Goal: Browse casually: Explore the website without a specific task or goal

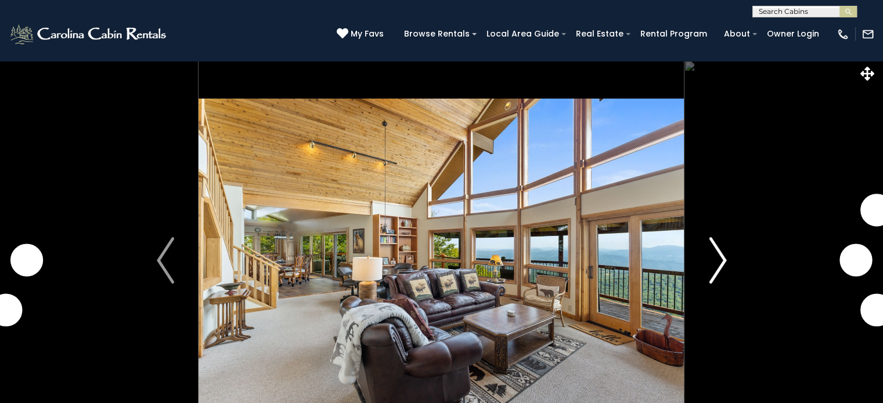
click at [724, 260] on img "Next" at bounding box center [717, 260] width 17 height 46
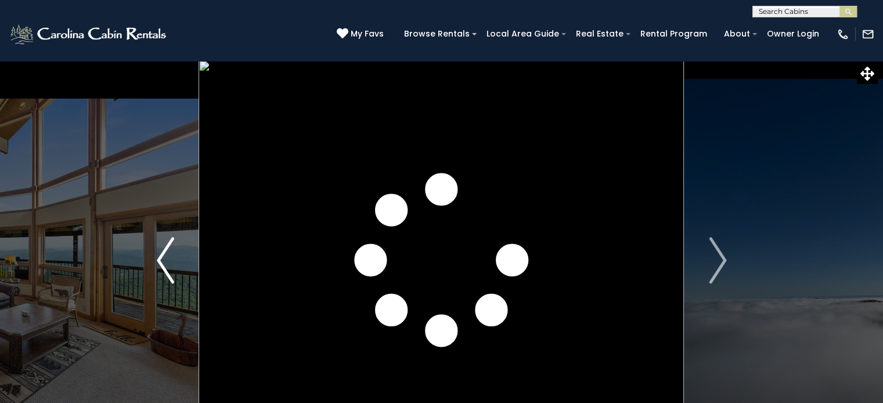
click at [154, 258] on button "Previous" at bounding box center [165, 260] width 67 height 400
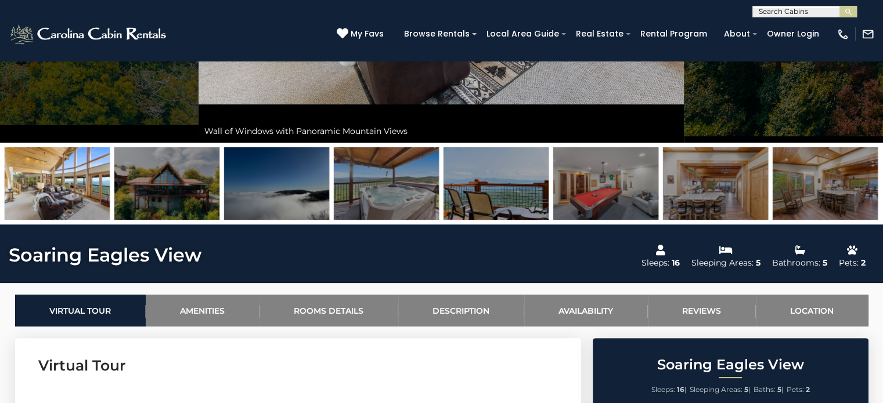
scroll to position [232, 0]
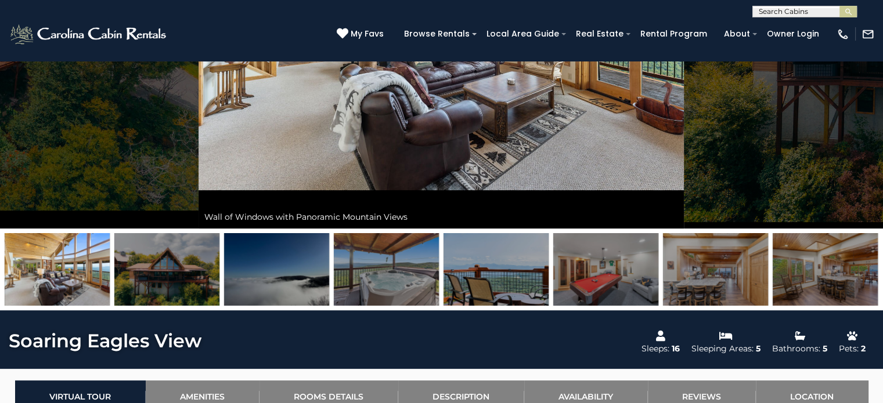
click at [41, 267] on img at bounding box center [57, 269] width 105 height 73
click at [162, 266] on img at bounding box center [166, 269] width 105 height 73
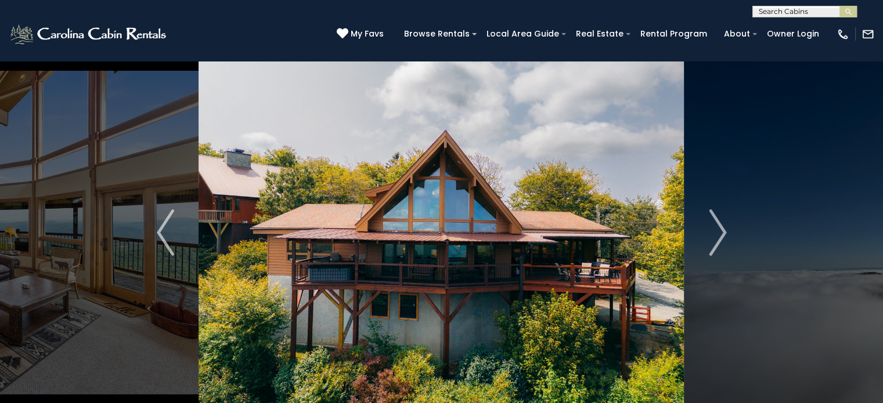
scroll to position [0, 0]
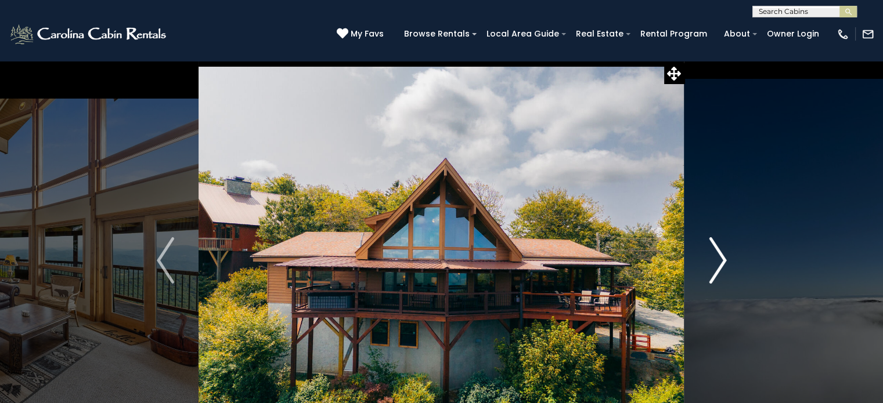
click at [724, 259] on img "Next" at bounding box center [717, 260] width 17 height 46
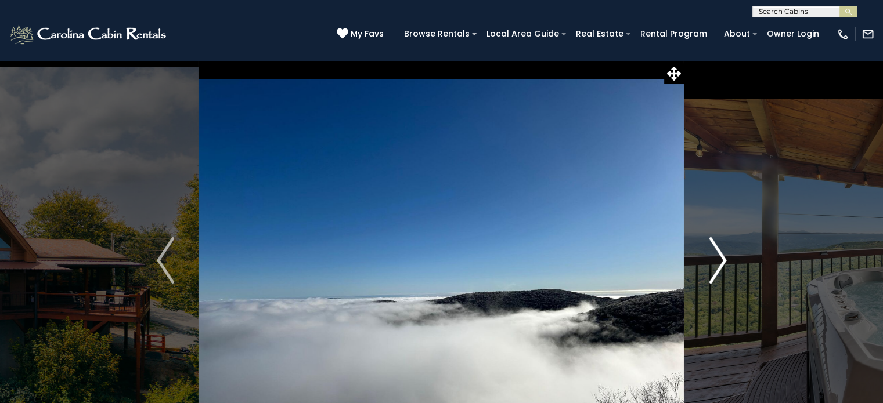
click at [724, 259] on img "Next" at bounding box center [717, 260] width 17 height 46
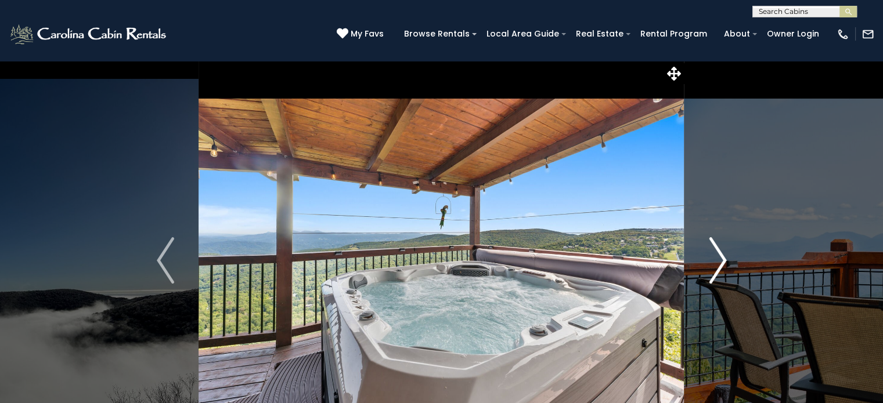
click at [722, 259] on img "Next" at bounding box center [717, 260] width 17 height 46
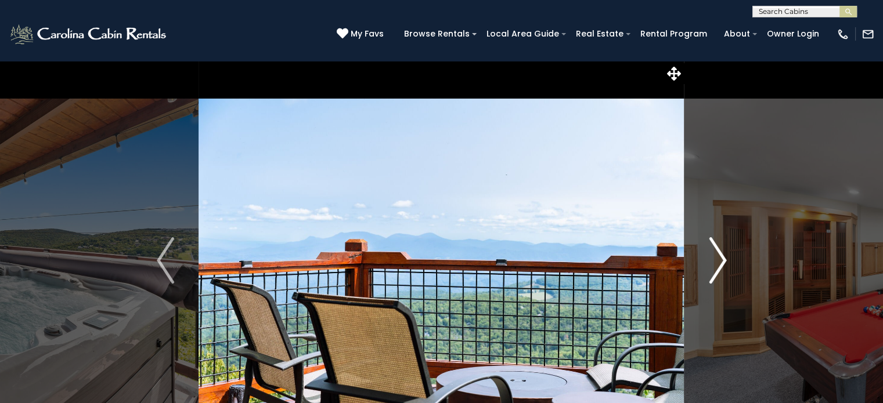
click at [724, 259] on img "Next" at bounding box center [717, 260] width 17 height 46
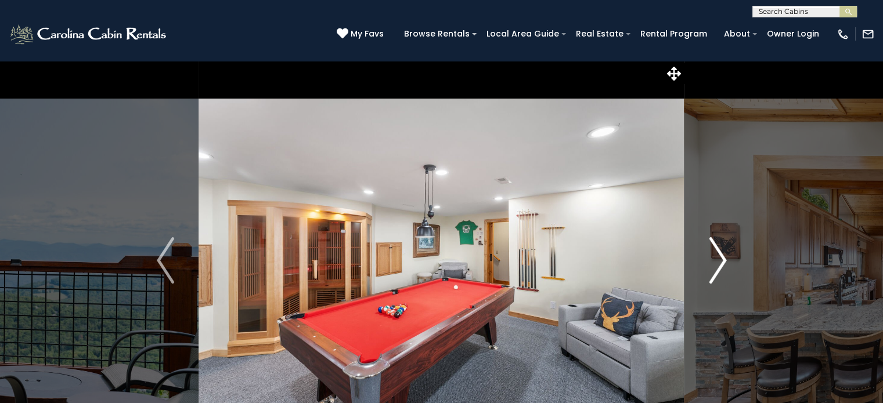
click at [724, 260] on img "Next" at bounding box center [717, 260] width 17 height 46
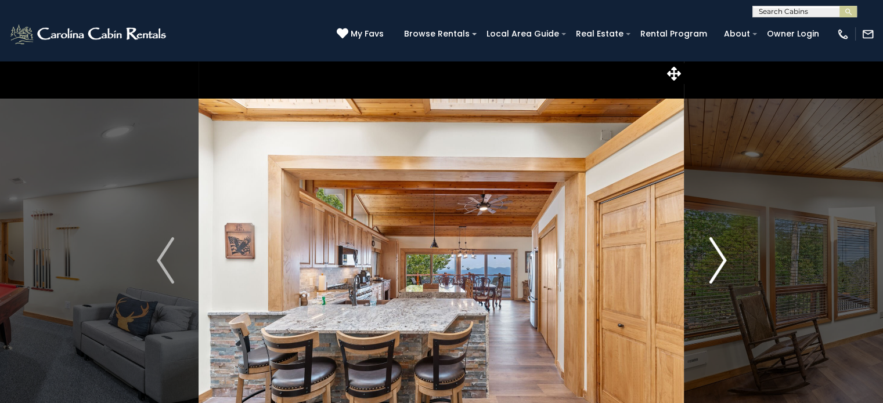
click at [722, 258] on img "Next" at bounding box center [717, 260] width 17 height 46
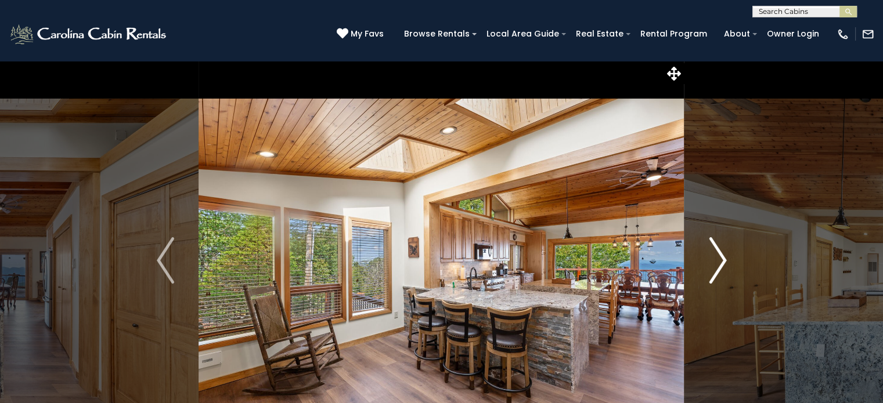
click at [725, 259] on img "Next" at bounding box center [717, 260] width 17 height 46
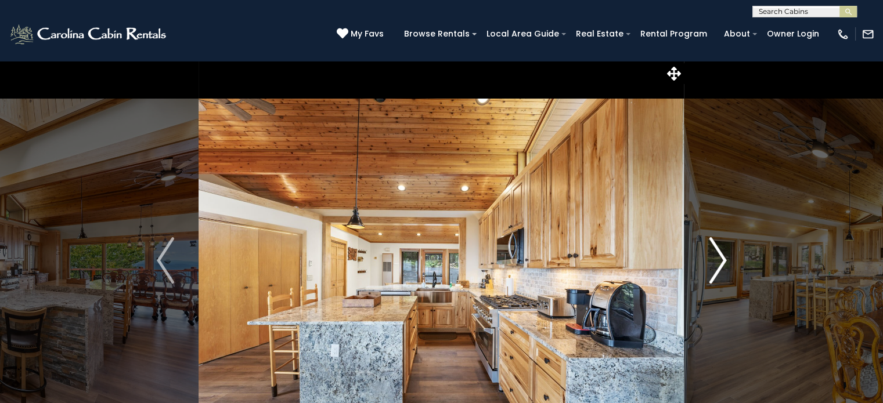
click at [722, 258] on img "Next" at bounding box center [717, 260] width 17 height 46
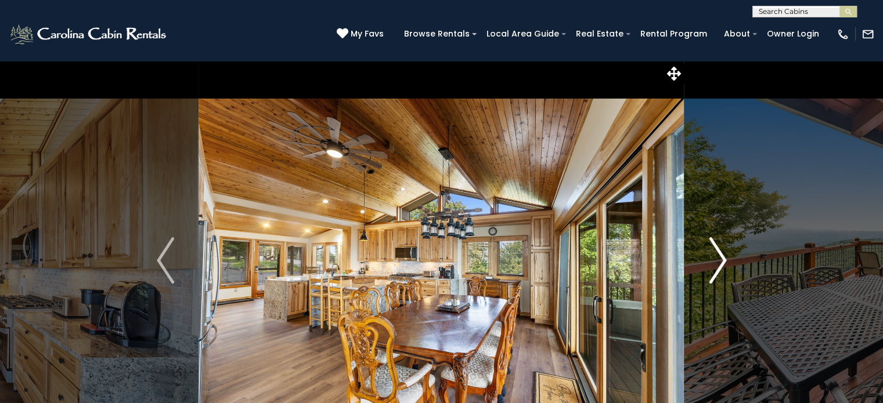
click at [722, 256] on img "Next" at bounding box center [717, 260] width 17 height 46
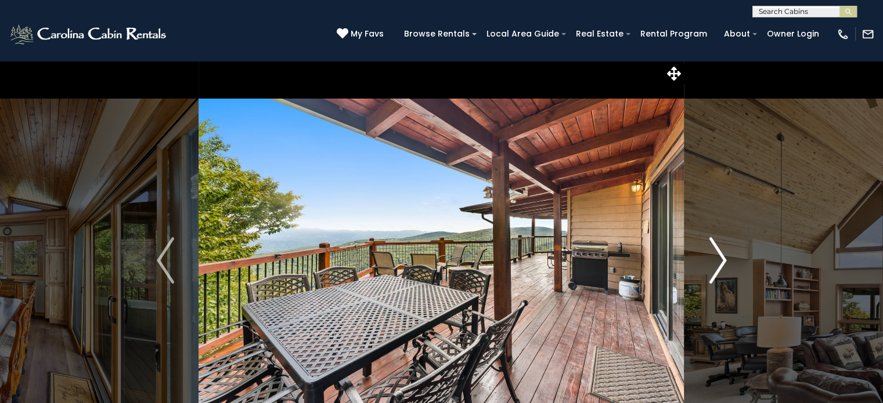
click at [722, 256] on img "Next" at bounding box center [717, 260] width 17 height 46
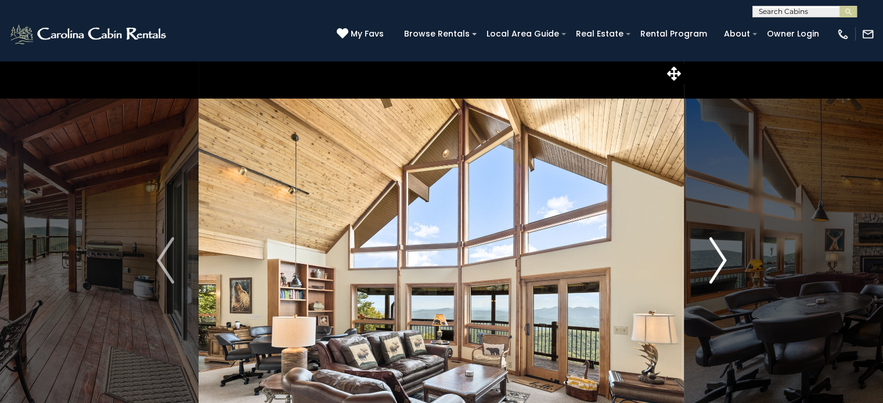
click at [724, 257] on img "Next" at bounding box center [717, 260] width 17 height 46
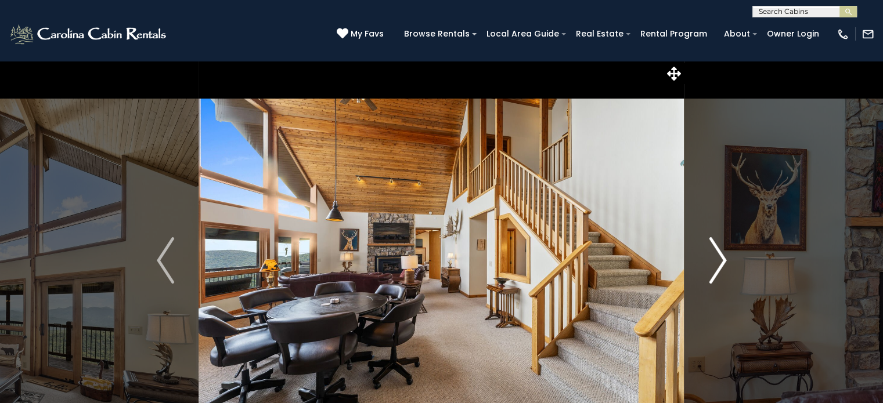
click at [723, 256] on img "Next" at bounding box center [717, 260] width 17 height 46
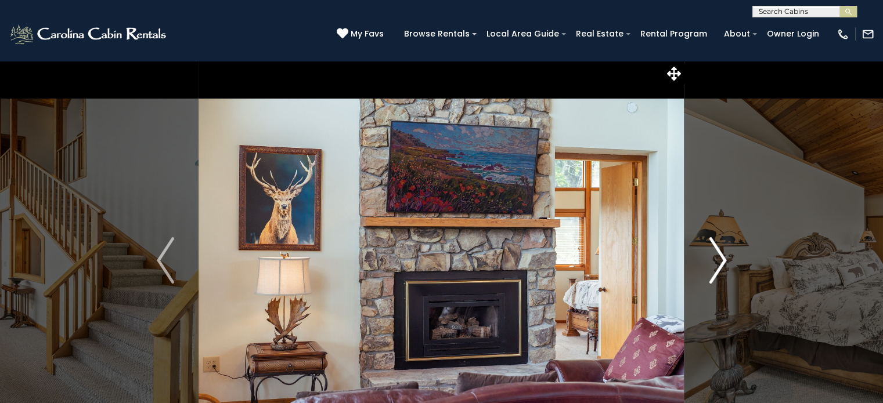
click at [725, 259] on img "Next" at bounding box center [717, 260] width 17 height 46
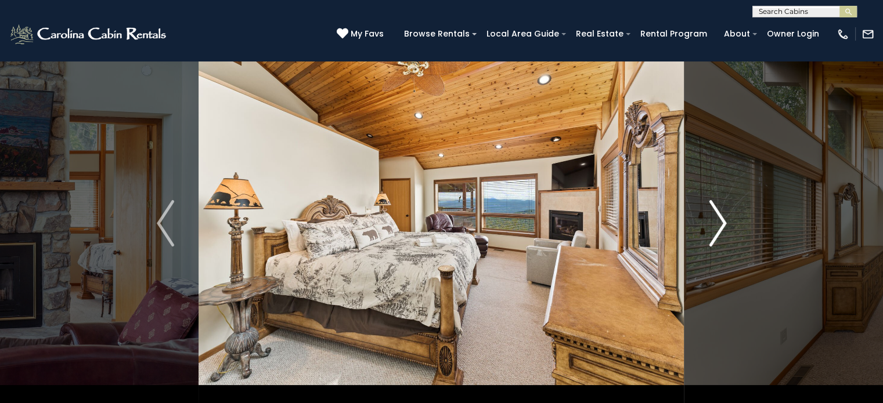
scroll to position [58, 0]
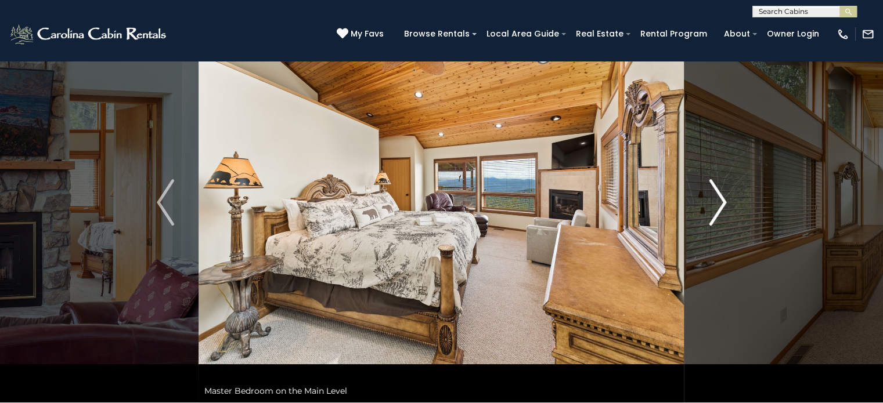
click at [722, 200] on img "Next" at bounding box center [717, 202] width 17 height 46
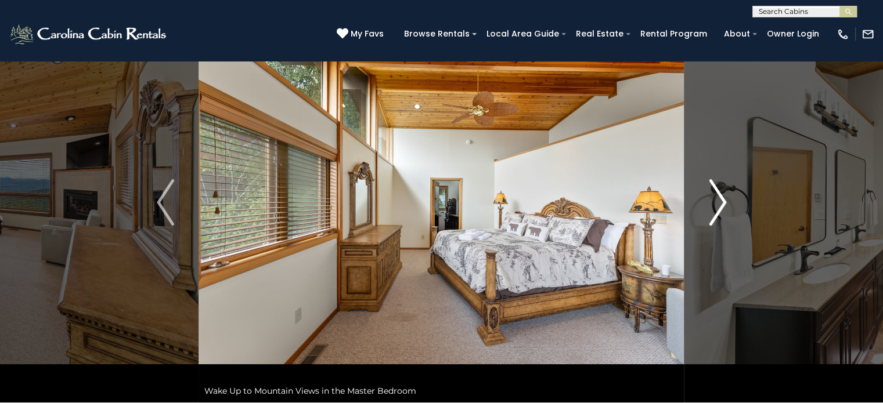
click at [725, 201] on img "Next" at bounding box center [717, 202] width 17 height 46
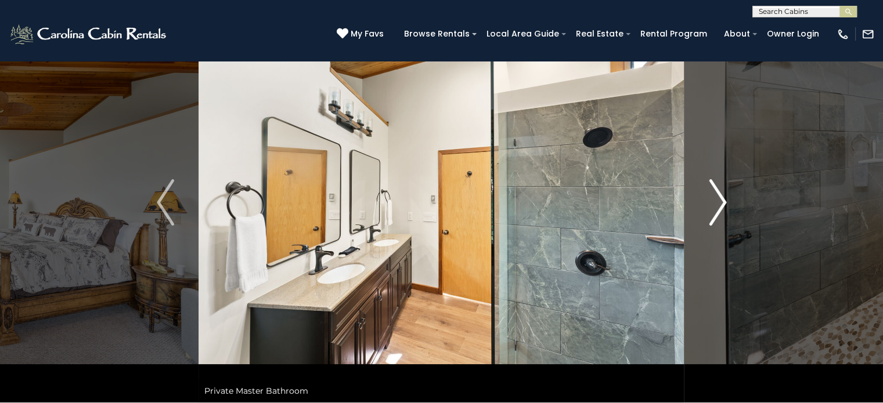
click at [724, 201] on img "Next" at bounding box center [717, 202] width 17 height 46
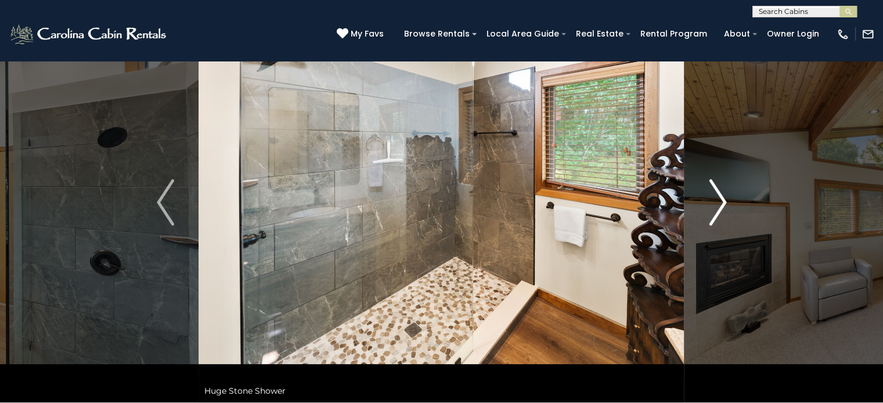
click at [722, 201] on img "Next" at bounding box center [717, 202] width 17 height 46
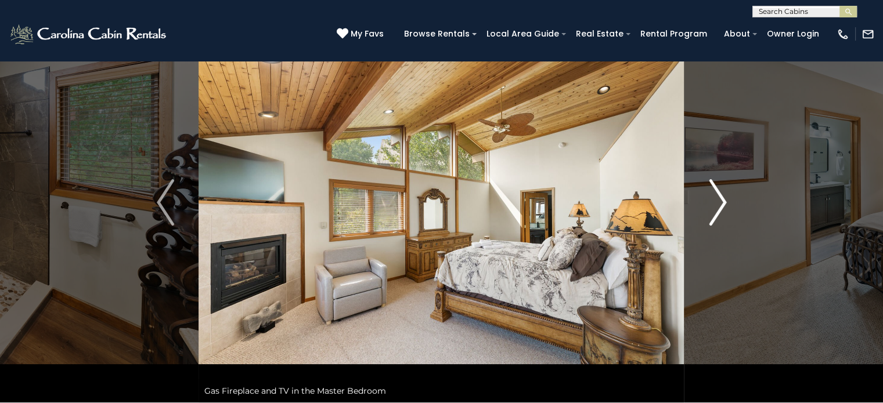
click at [720, 201] on img "Next" at bounding box center [717, 202] width 17 height 46
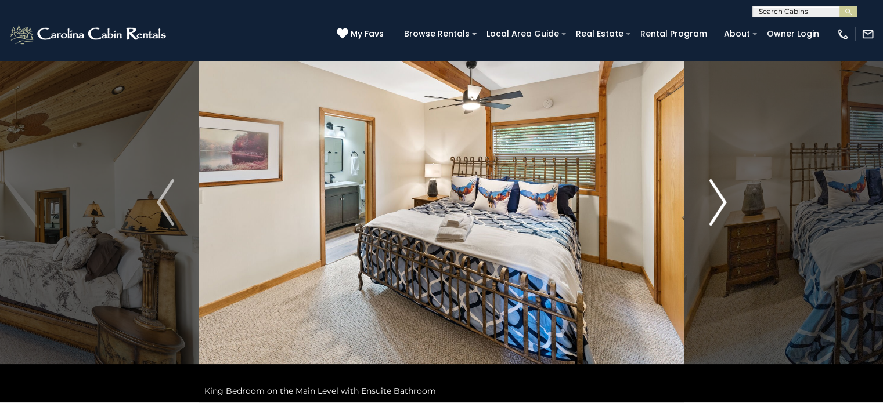
click at [721, 196] on img "Next" at bounding box center [717, 202] width 17 height 46
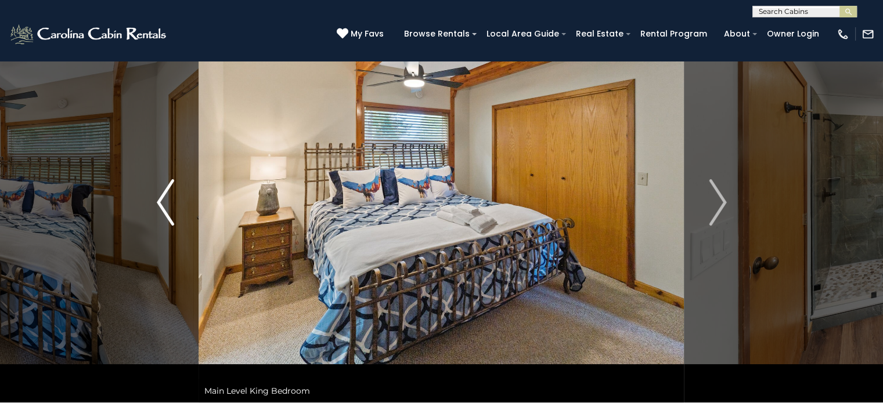
click at [160, 200] on img "Previous" at bounding box center [165, 202] width 17 height 46
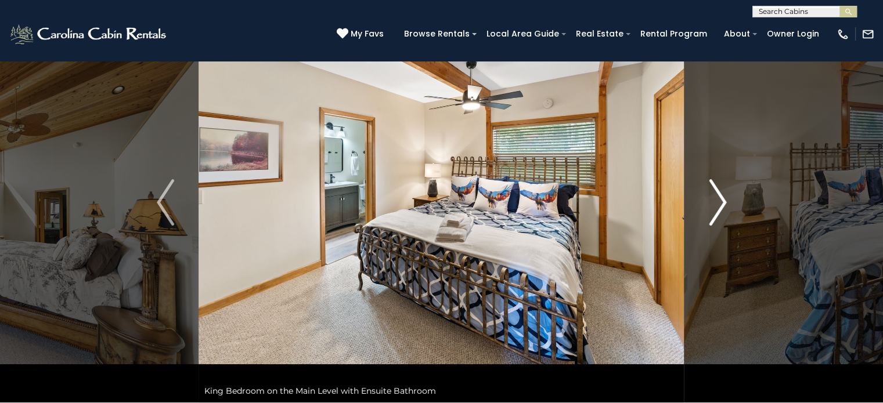
click at [727, 202] on button "Next" at bounding box center [717, 202] width 67 height 400
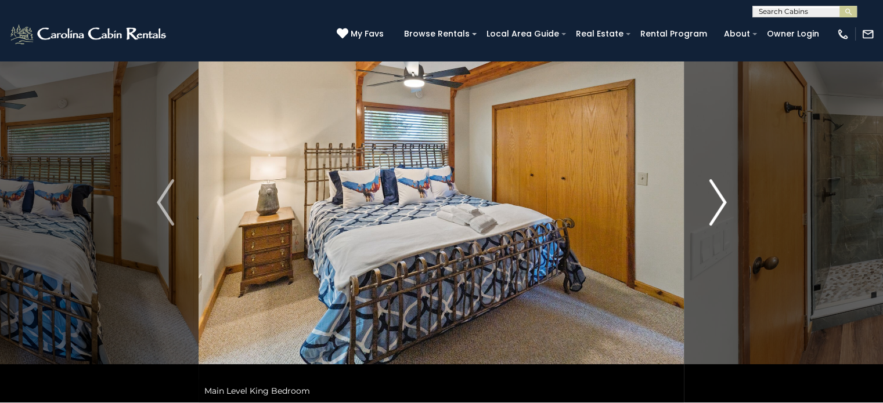
click at [724, 202] on img "Next" at bounding box center [717, 202] width 17 height 46
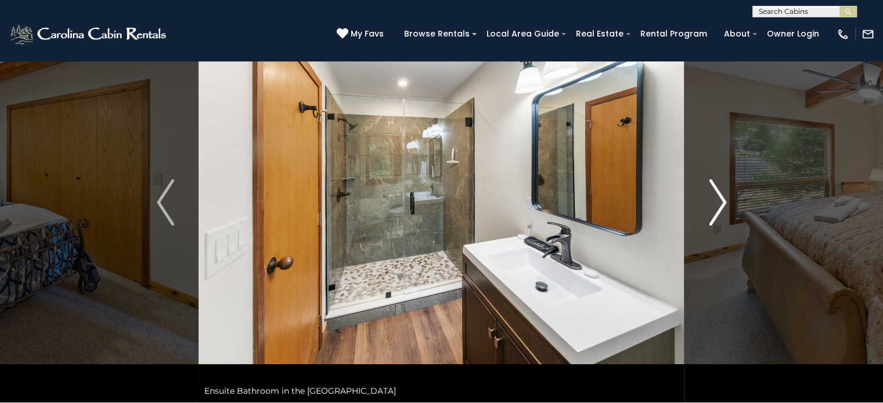
click at [724, 202] on img "Next" at bounding box center [717, 202] width 17 height 46
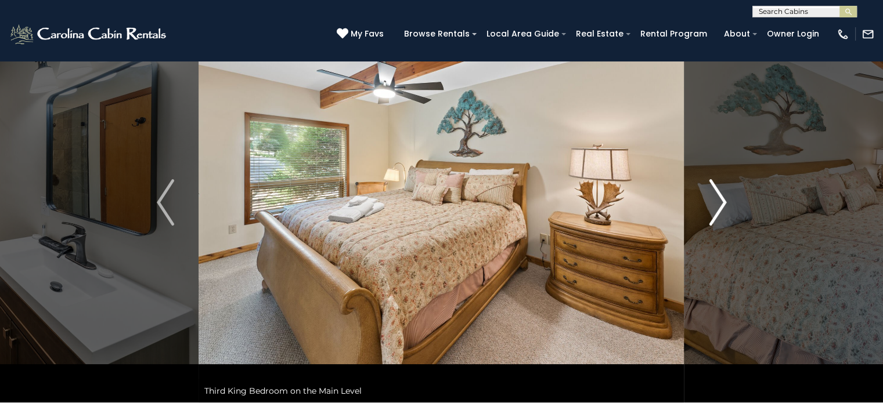
click at [724, 204] on img "Next" at bounding box center [717, 202] width 17 height 46
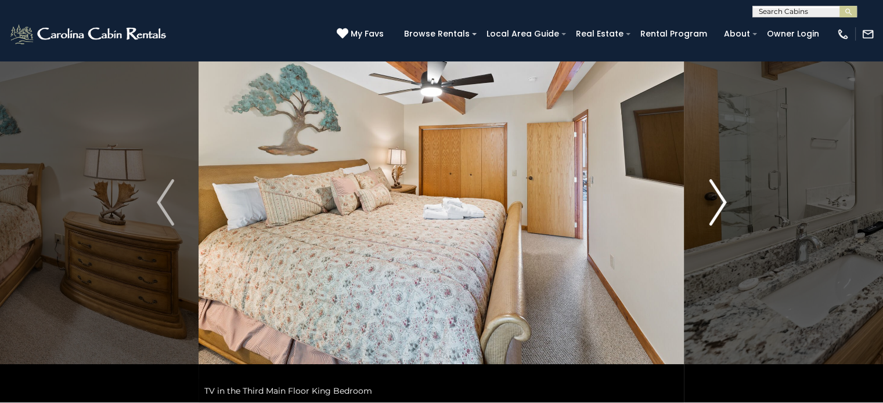
click at [724, 203] on img "Next" at bounding box center [717, 202] width 17 height 46
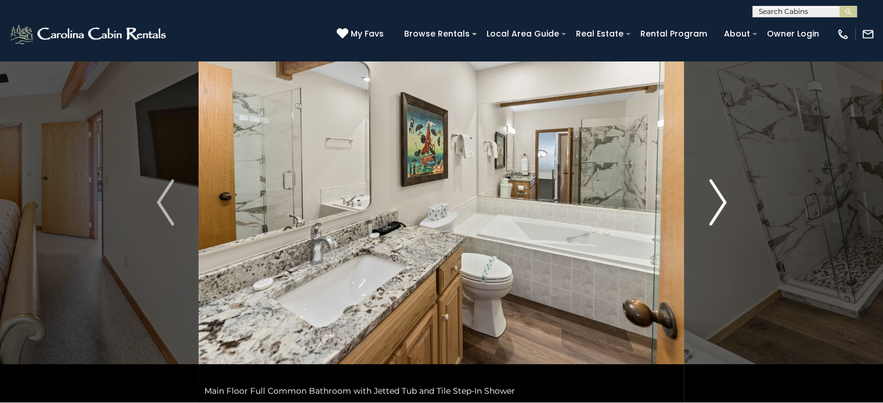
click at [722, 203] on img "Next" at bounding box center [717, 202] width 17 height 46
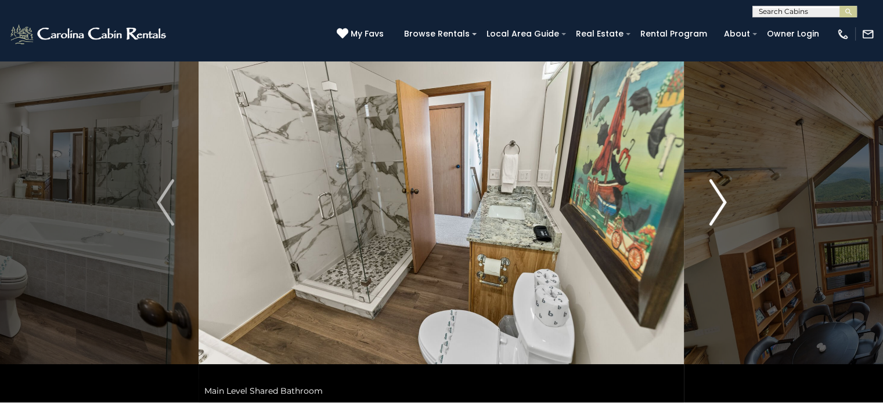
click at [725, 194] on img "Next" at bounding box center [717, 202] width 17 height 46
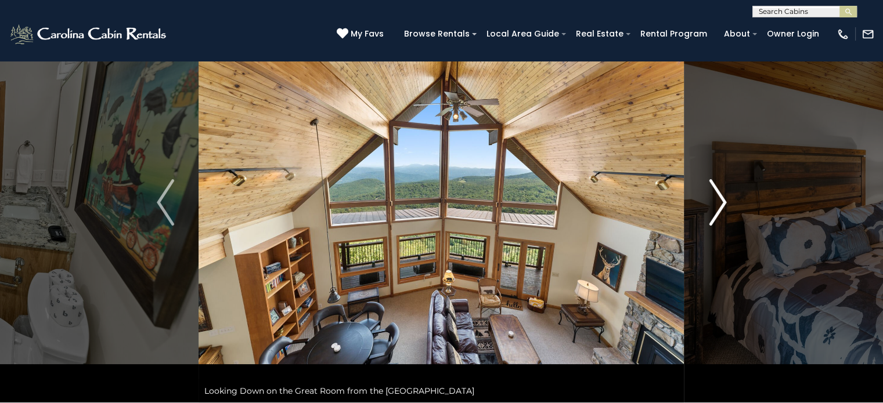
click at [723, 200] on img "Next" at bounding box center [717, 202] width 17 height 46
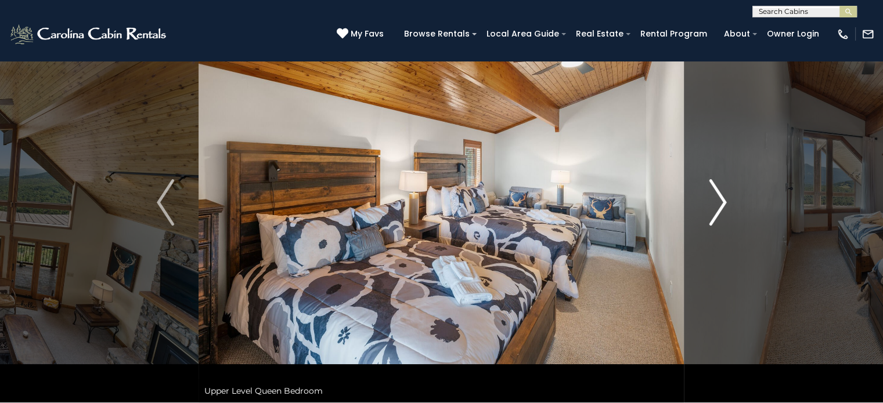
click at [722, 201] on img "Next" at bounding box center [717, 202] width 17 height 46
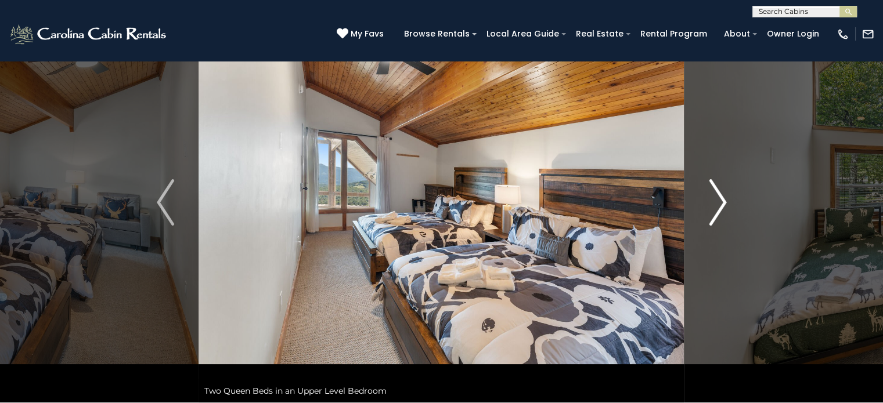
click at [721, 202] on img "Next" at bounding box center [717, 202] width 17 height 46
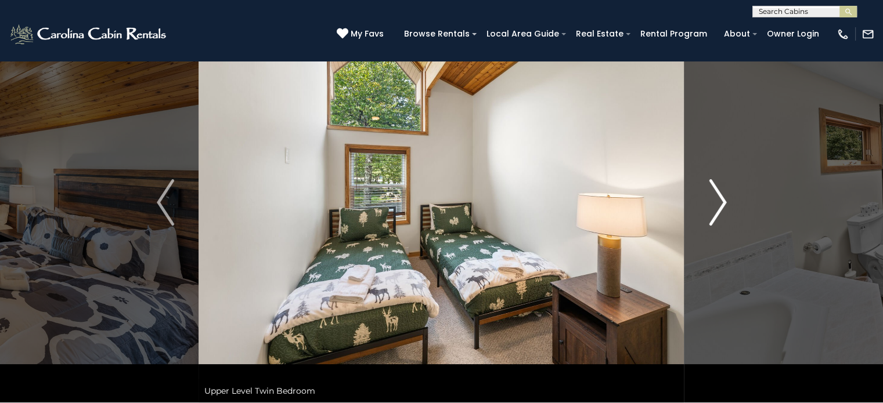
click at [722, 201] on img "Next" at bounding box center [717, 202] width 17 height 46
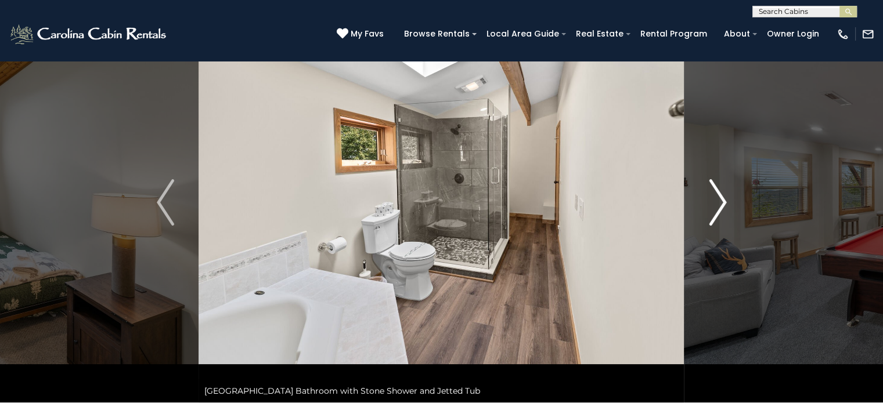
click at [720, 197] on img "Next" at bounding box center [717, 202] width 17 height 46
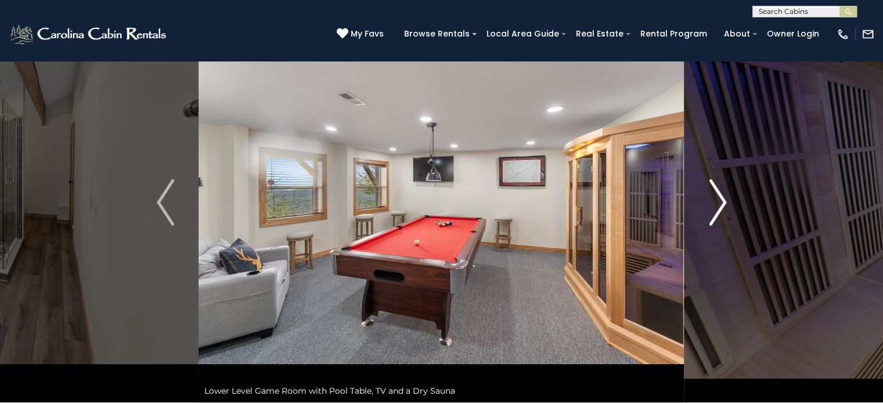
click at [720, 197] on img "Next" at bounding box center [717, 202] width 17 height 46
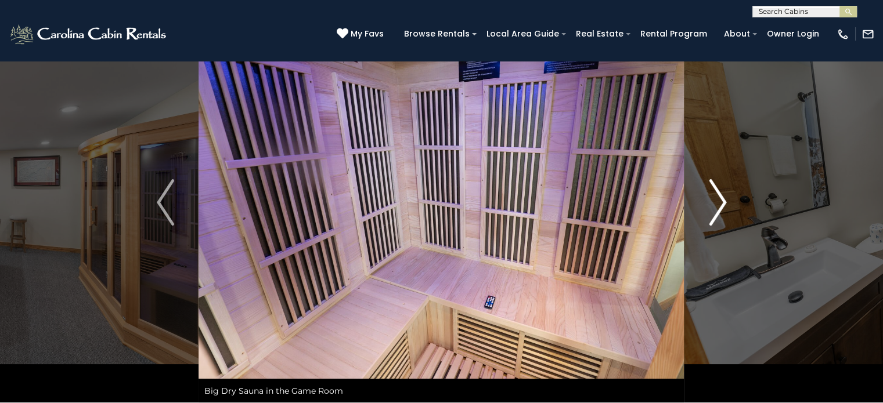
click at [724, 198] on img "Next" at bounding box center [717, 202] width 17 height 46
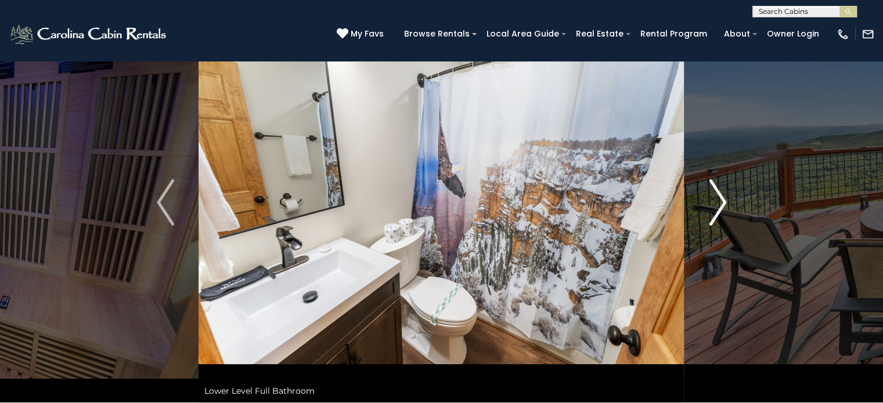
click at [725, 199] on img "Next" at bounding box center [717, 202] width 17 height 46
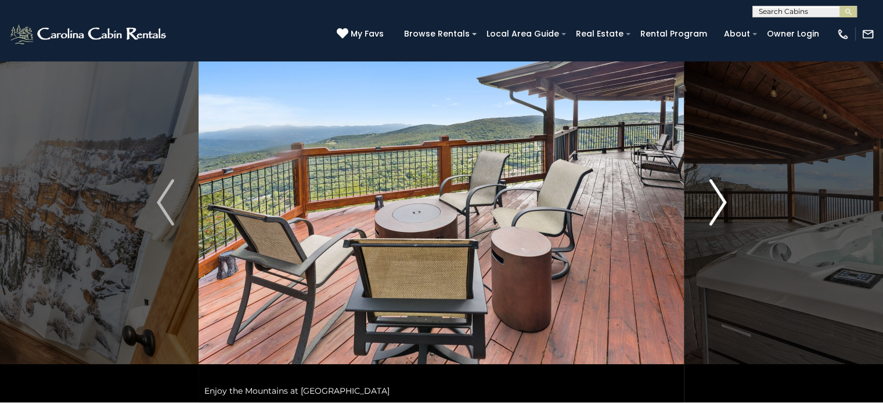
click at [727, 201] on button "Next" at bounding box center [717, 202] width 67 height 400
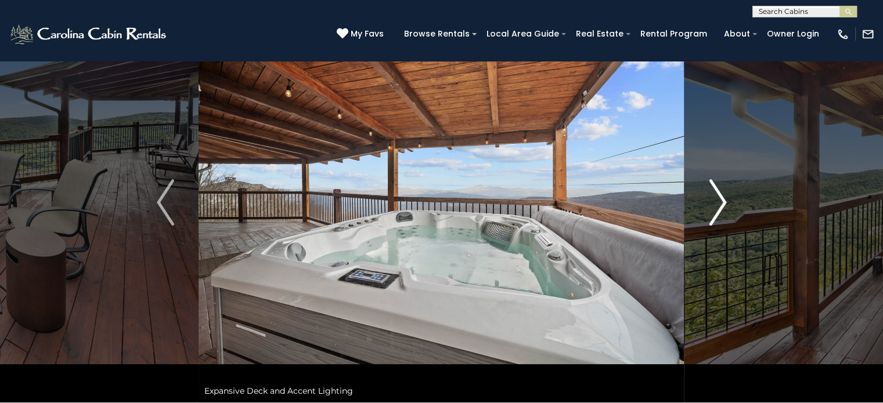
click at [727, 201] on button "Next" at bounding box center [717, 202] width 67 height 400
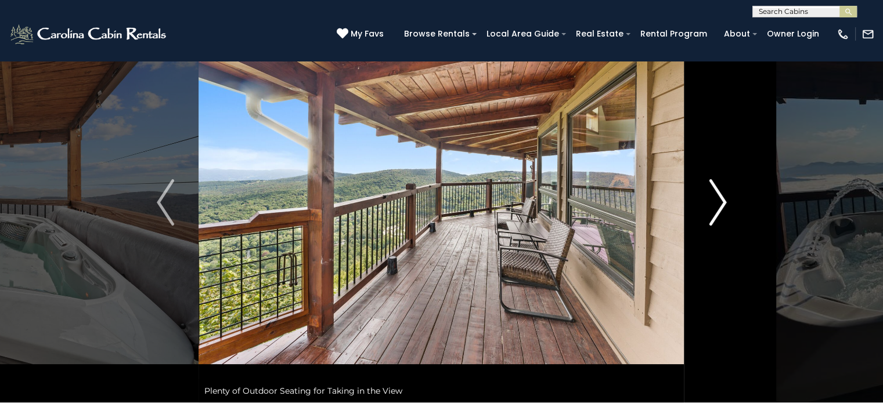
click at [727, 201] on button "Next" at bounding box center [717, 202] width 67 height 400
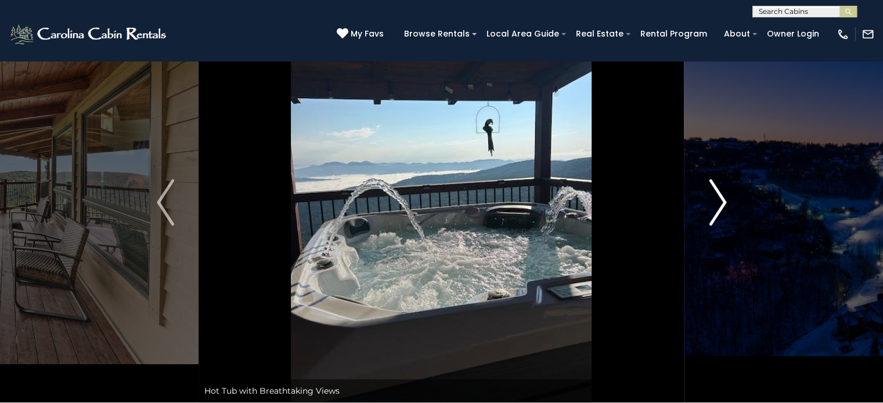
click at [727, 202] on button "Next" at bounding box center [717, 202] width 67 height 400
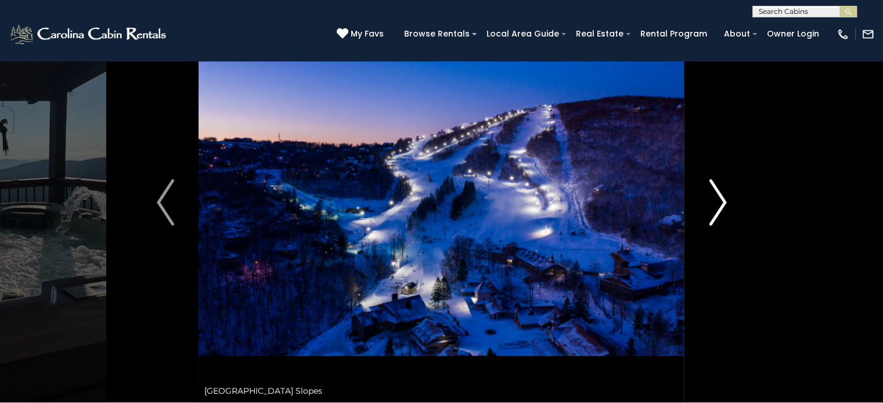
click at [727, 202] on button "Next" at bounding box center [717, 202] width 67 height 400
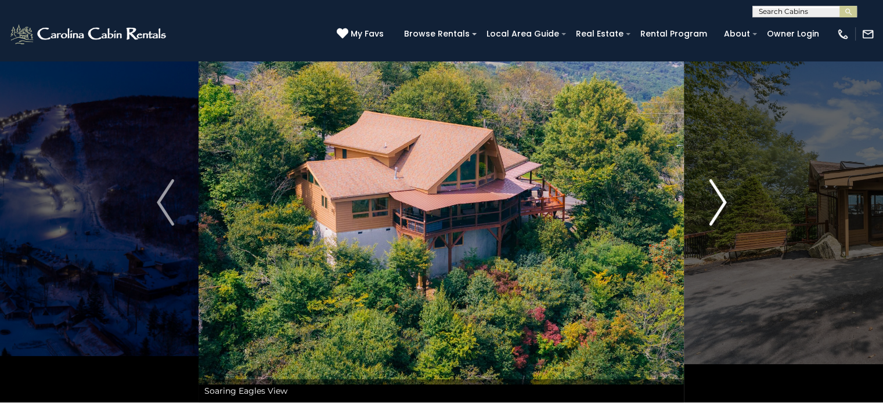
click at [727, 203] on button "Next" at bounding box center [717, 202] width 67 height 400
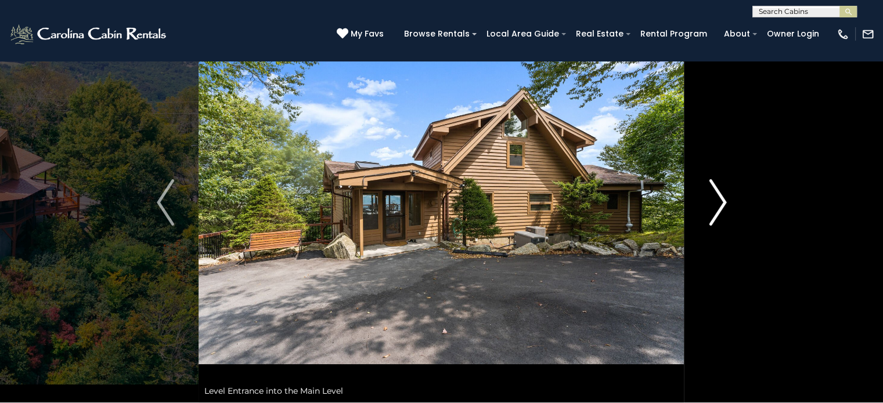
click at [728, 204] on button "Next" at bounding box center [717, 202] width 67 height 400
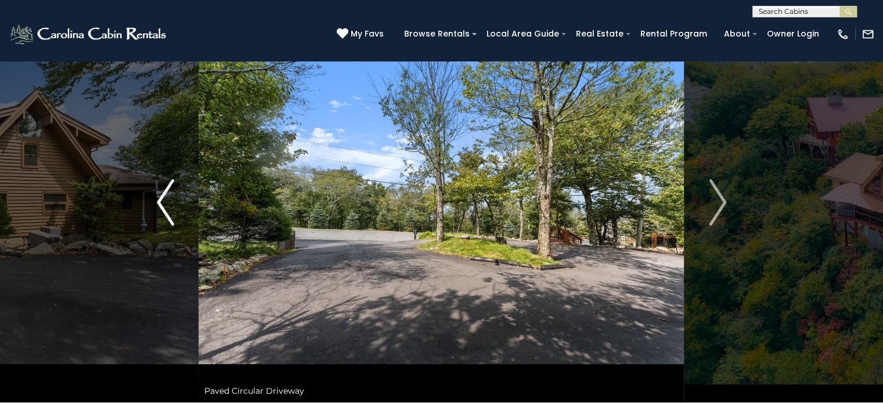
click at [161, 199] on img "Previous" at bounding box center [165, 202] width 17 height 46
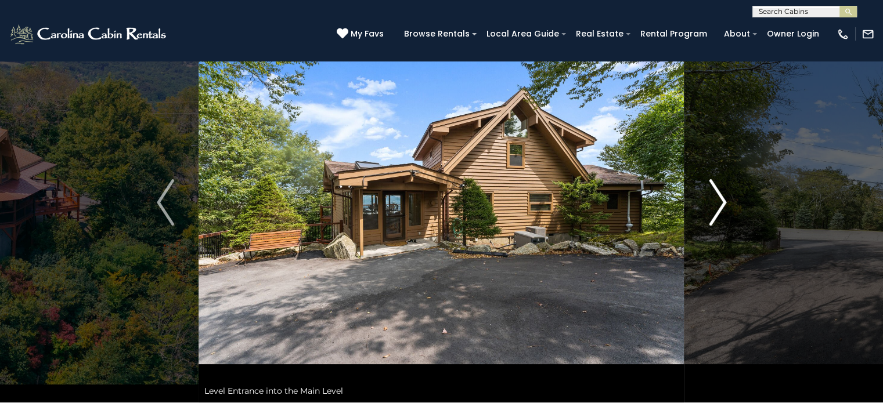
click at [725, 201] on img "Next" at bounding box center [717, 202] width 17 height 46
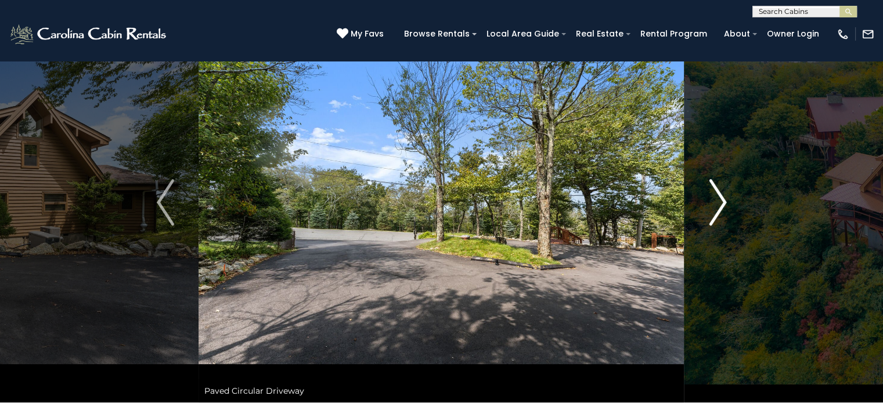
click at [720, 202] on img "Next" at bounding box center [717, 202] width 17 height 46
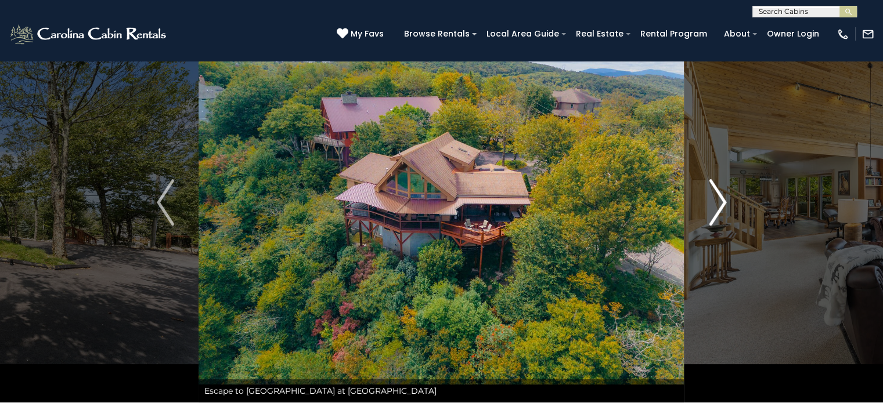
click at [718, 202] on img "Next" at bounding box center [717, 202] width 17 height 46
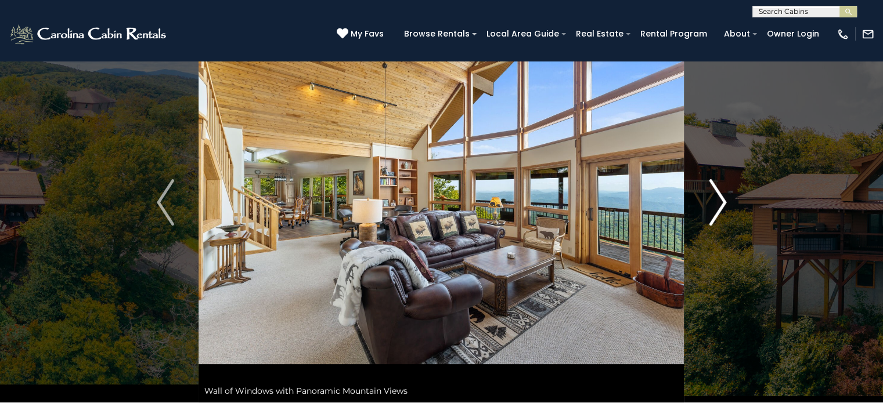
click at [721, 200] on img "Next" at bounding box center [717, 202] width 17 height 46
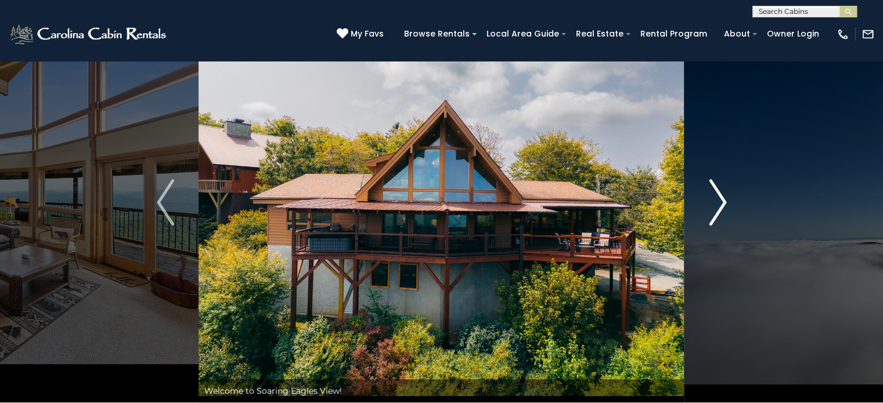
click at [722, 200] on img "Next" at bounding box center [717, 202] width 17 height 46
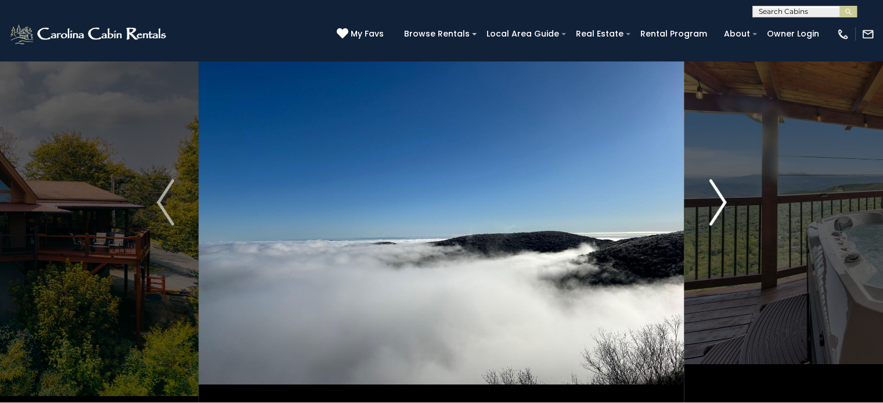
click at [722, 200] on img "Next" at bounding box center [717, 202] width 17 height 46
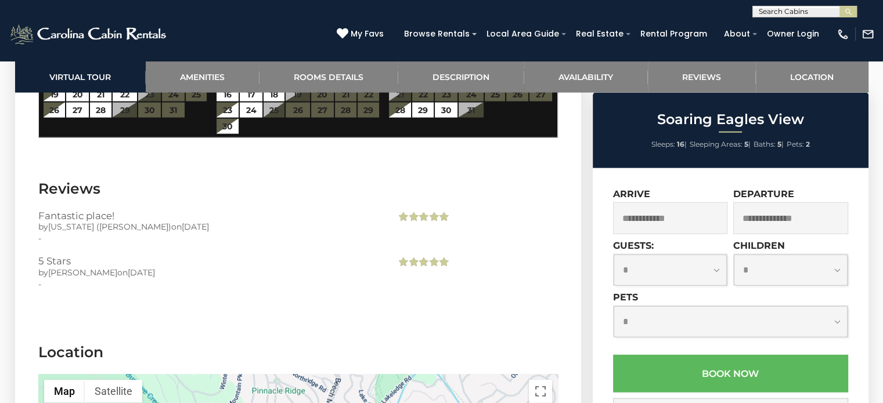
scroll to position [2553, 0]
